Goal: Navigation & Orientation: Find specific page/section

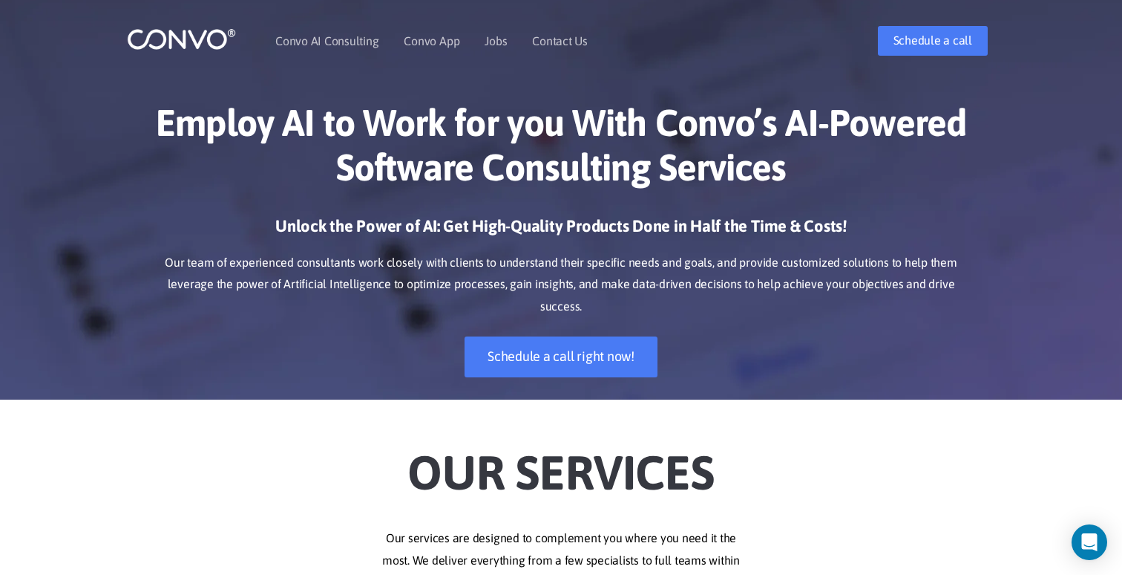
click at [336, 223] on h3 "Unlock the Power of AI: Get High-Quality Products Done in Half the Time & Costs!" at bounding box center [561, 231] width 824 height 33
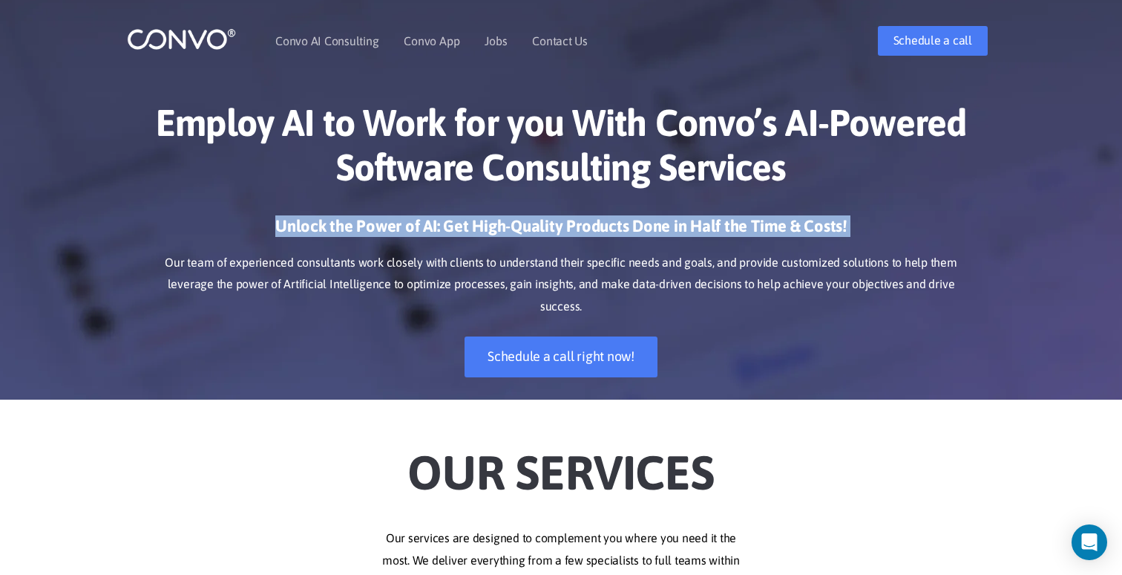
click at [336, 223] on h3 "Unlock the Power of AI: Get High-Quality Products Done in Half the Time & Costs!" at bounding box center [561, 231] width 824 height 33
click at [339, 229] on h3 "Unlock the Power of AI: Get High-Quality Products Done in Half the Time & Costs!" at bounding box center [561, 231] width 824 height 33
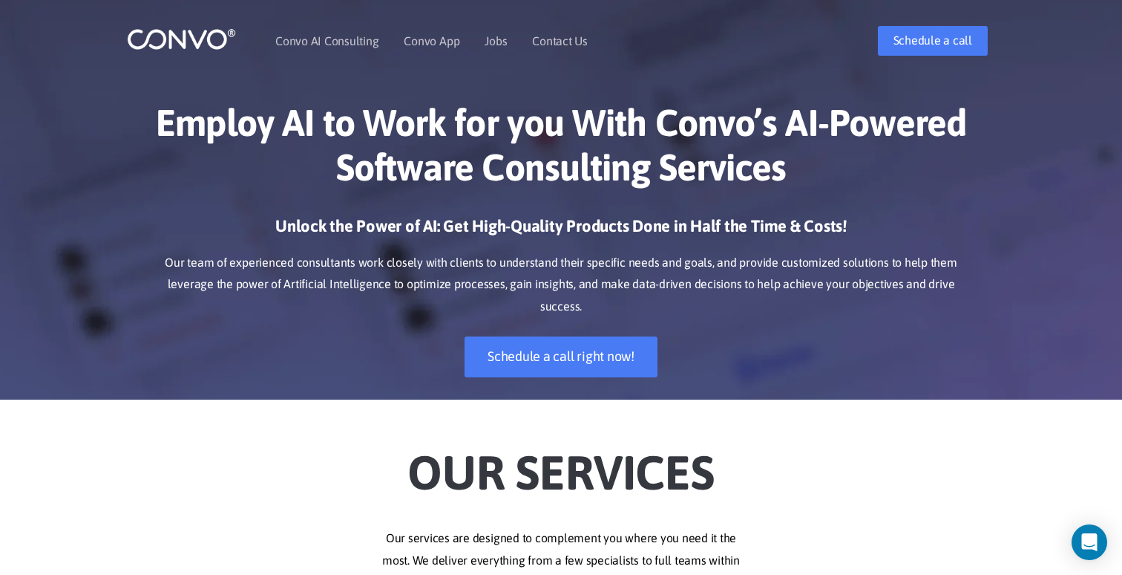
click at [324, 257] on p "Our team of experienced consultants work closely with clients to understand the…" at bounding box center [561, 285] width 824 height 67
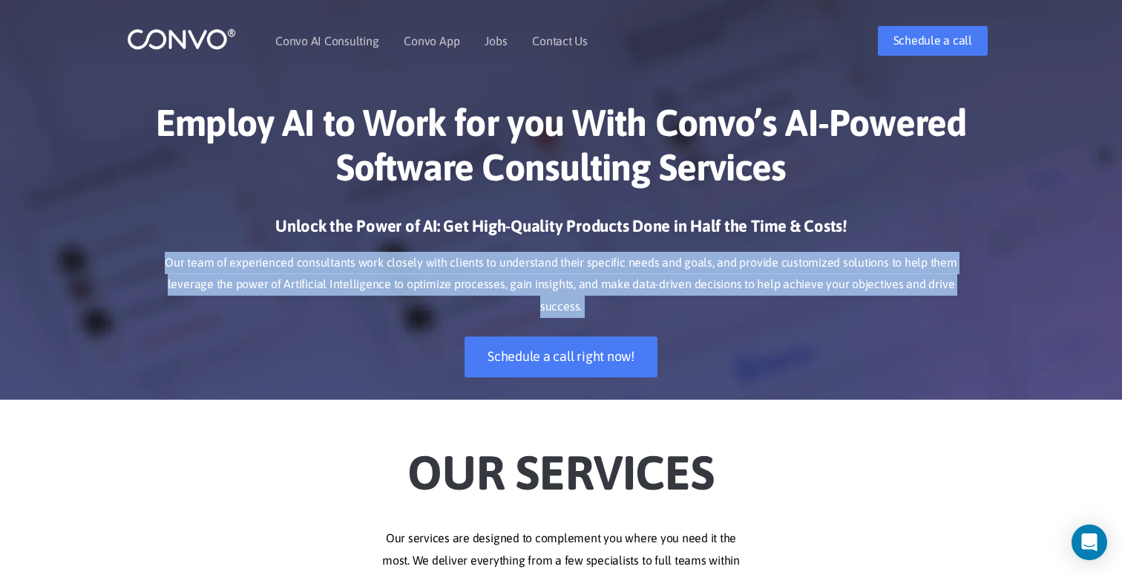
click at [324, 257] on p "Our team of experienced consultants work closely with clients to understand the…" at bounding box center [561, 285] width 824 height 67
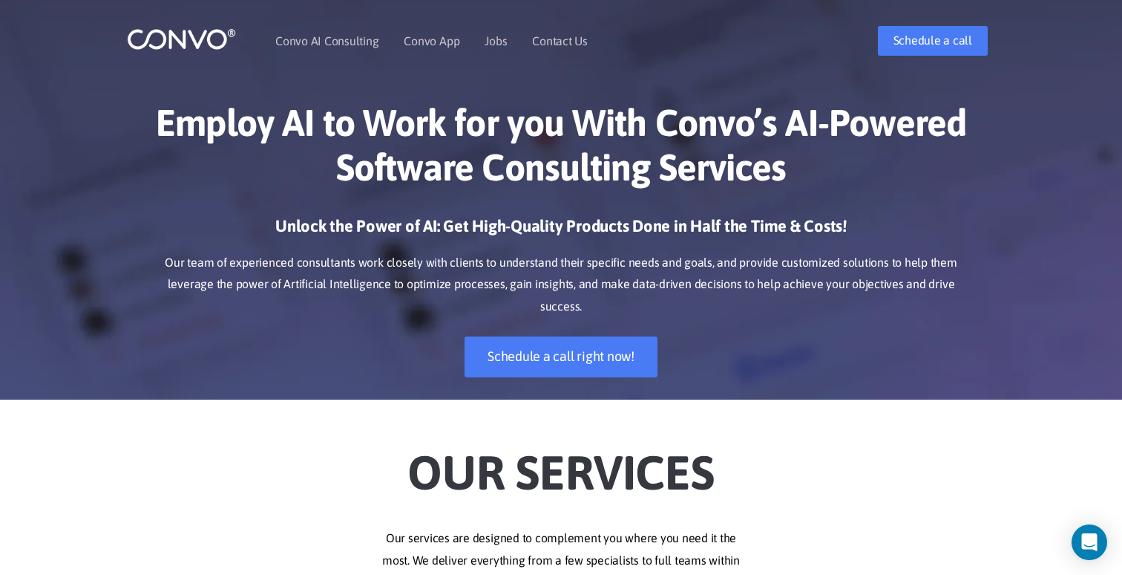
click at [320, 264] on p "Our team of experienced consultants work closely with clients to understand the…" at bounding box center [561, 285] width 824 height 67
click at [332, 45] on link "Convo AI Consulting" at bounding box center [326, 41] width 103 height 12
click at [328, 32] on li "Convo AI Consulting" at bounding box center [326, 41] width 103 height 64
click at [326, 40] on link "Convo AI Consulting" at bounding box center [326, 41] width 103 height 12
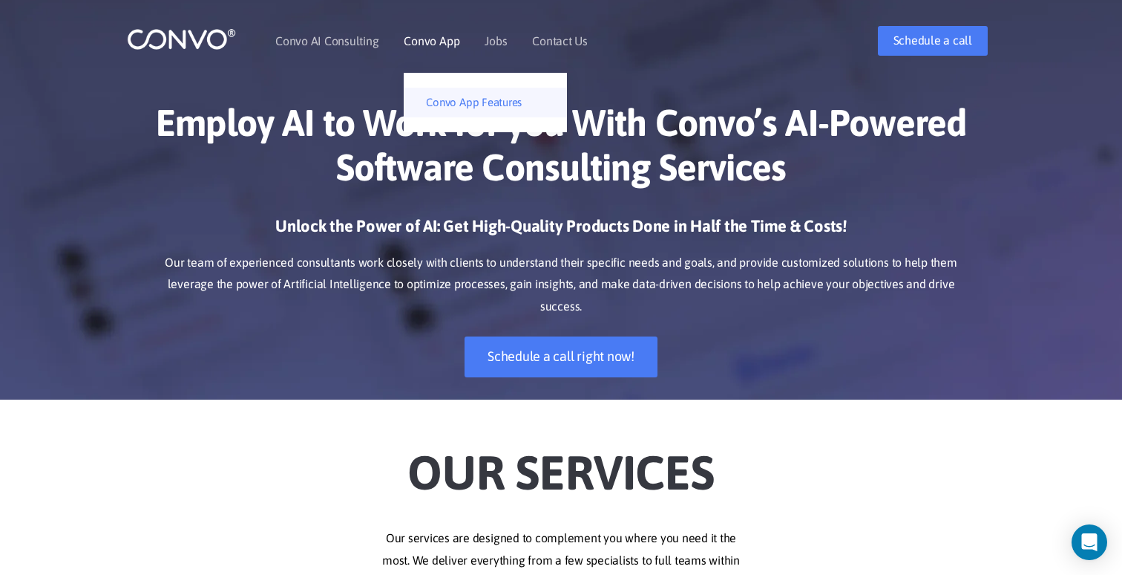
click at [442, 99] on link "Convo App Features" at bounding box center [485, 103] width 163 height 30
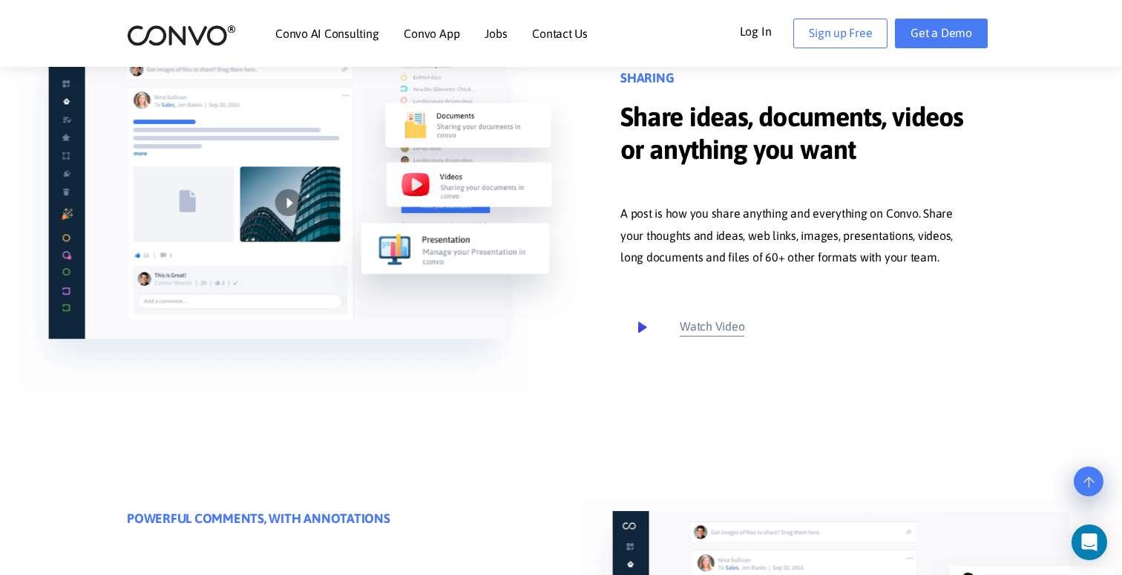
scroll to position [684, 0]
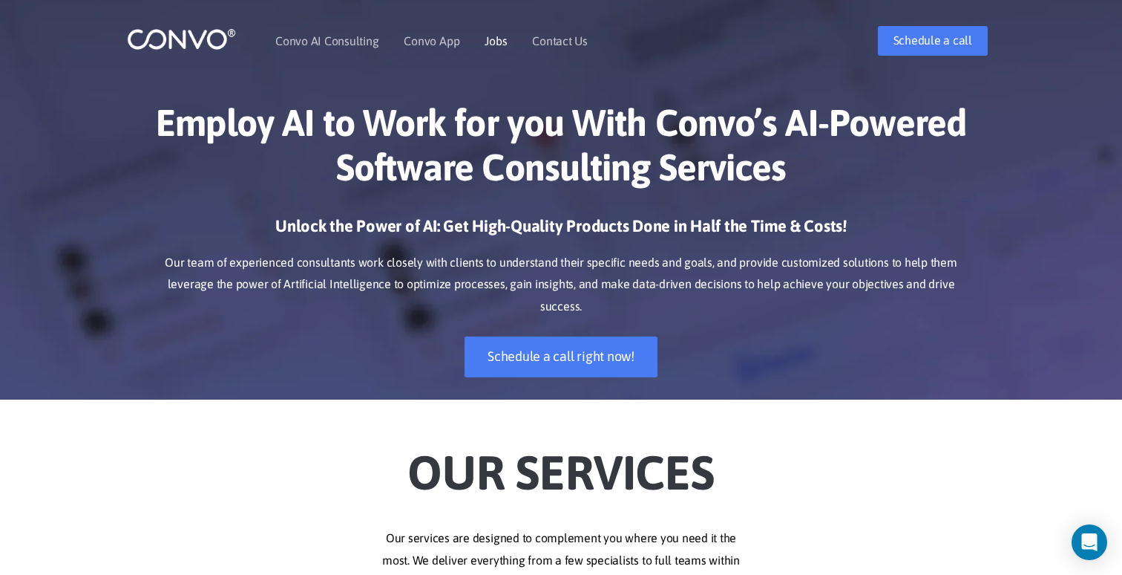
click at [502, 39] on link "Jobs" at bounding box center [496, 41] width 22 height 12
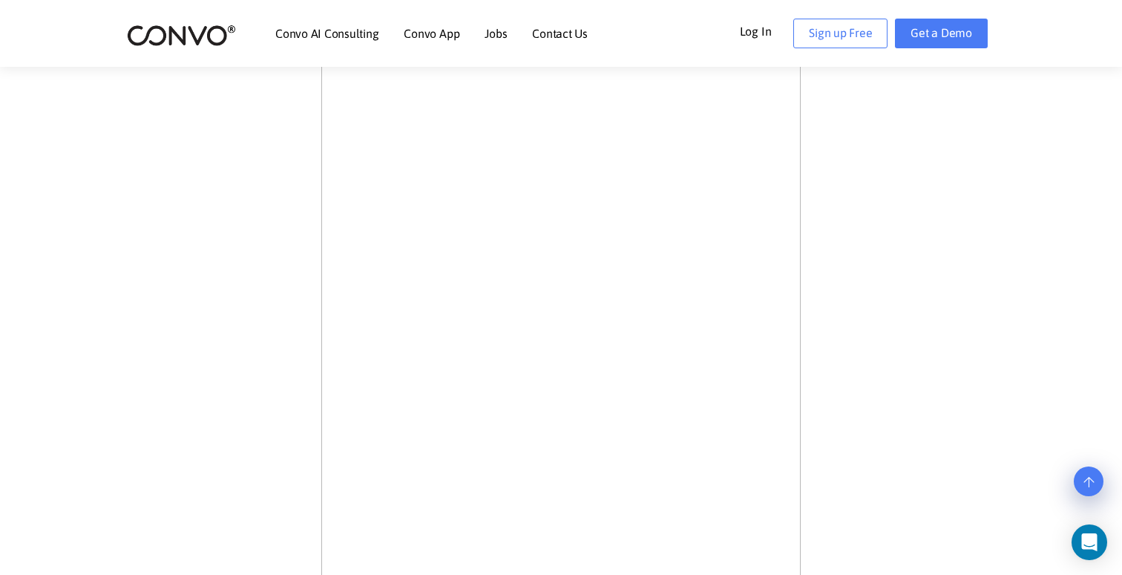
scroll to position [633, 0]
